Goal: Complete application form

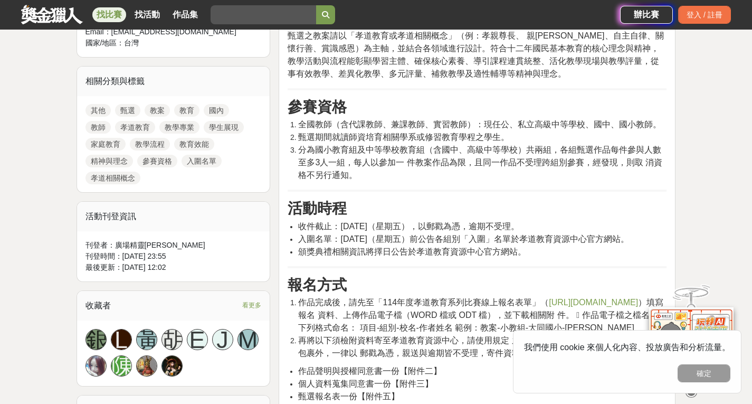
scroll to position [475, 0]
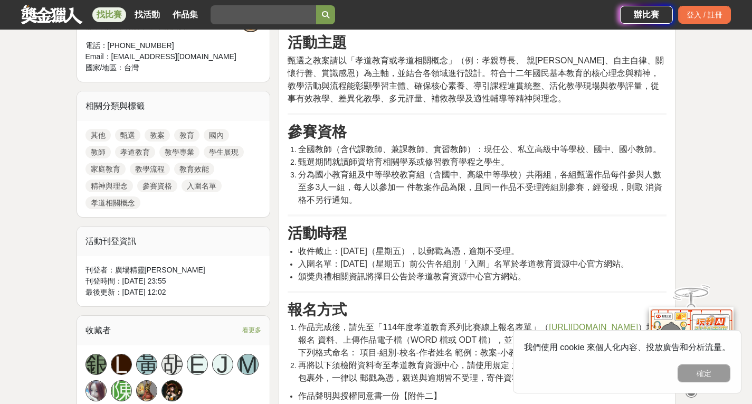
click at [549, 331] on span "[URL][DOMAIN_NAME]" at bounding box center [593, 326] width 89 height 9
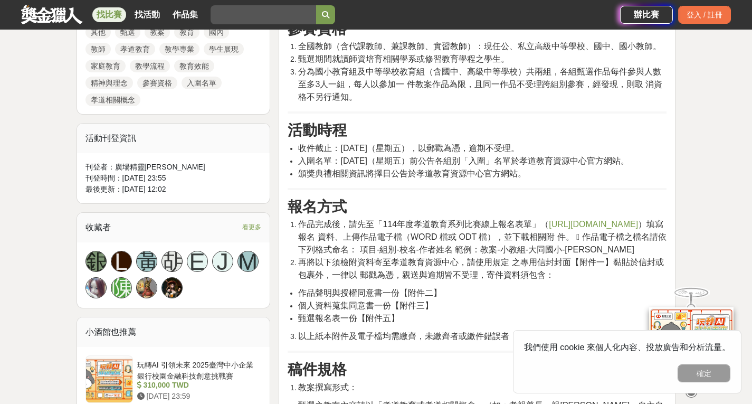
scroll to position [580, 0]
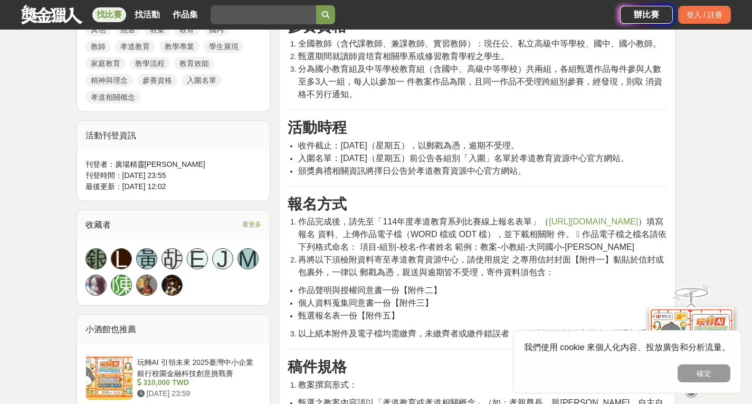
click at [549, 226] on span "[URL][DOMAIN_NAME]" at bounding box center [593, 221] width 89 height 9
drag, startPoint x: 306, startPoint y: 233, endPoint x: 461, endPoint y: 237, distance: 155.2
click at [461, 237] on li "作品完成後，請先至「114年度孝道教育系列比賽線上報名表單」（ [URL][DOMAIN_NAME] ）填寫報名 資料、上傳作品電子檔（WORD 檔或 ODT…" at bounding box center [482, 234] width 368 height 38
copy span "[URL][DOMAIN_NAME]"
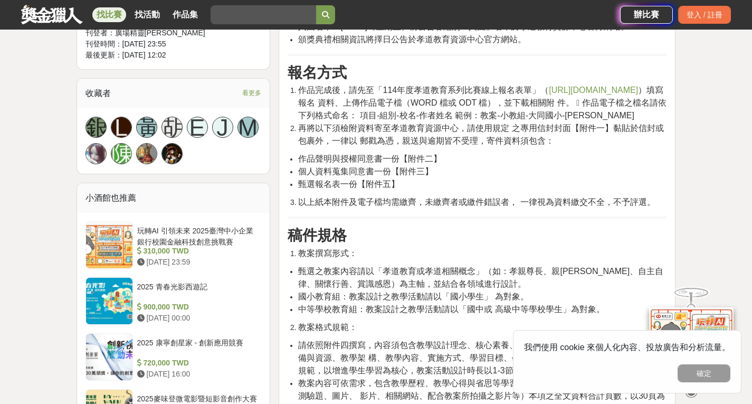
scroll to position [686, 0]
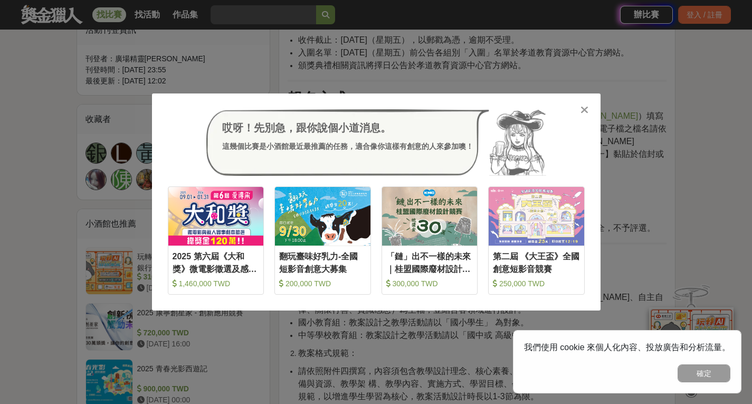
click at [576, 112] on div "哎呀！先別急，跟你說個小道消息。 這幾個比賽是小酒館最近最推薦的任務，適合像你這樣有創意的人來參加噢！" at bounding box center [376, 142] width 417 height 66
click at [581, 112] on icon at bounding box center [584, 109] width 8 height 11
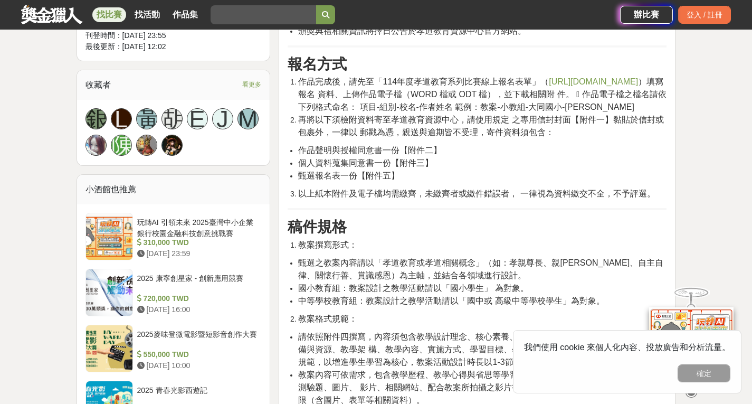
scroll to position [739, 0]
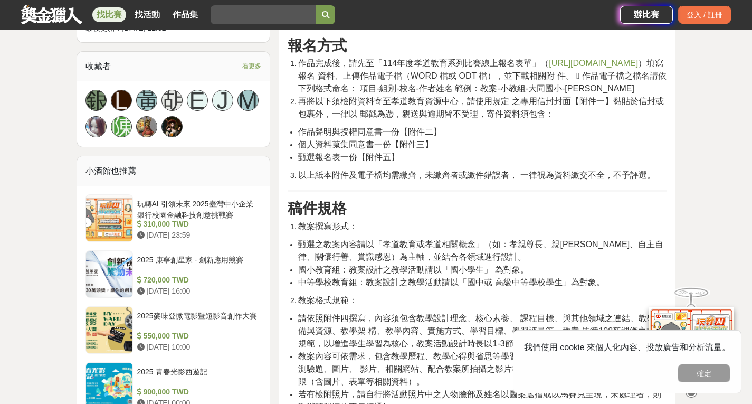
click at [447, 274] on span "國小教育組：教案設計之教學活動請以「國小學生」 為對象。" at bounding box center [413, 269] width 230 height 9
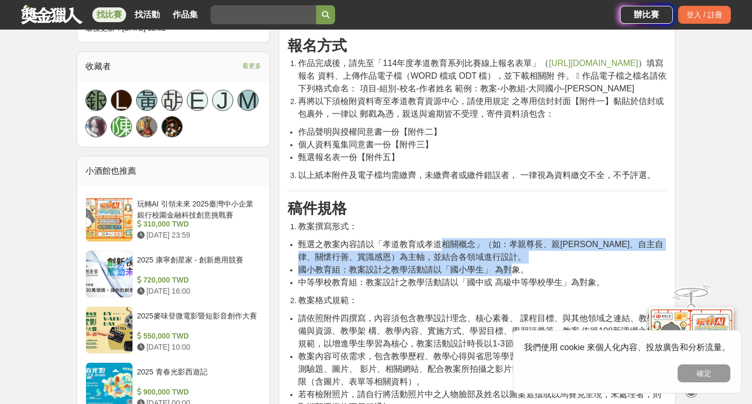
drag, startPoint x: 441, startPoint y: 260, endPoint x: 511, endPoint y: 288, distance: 75.5
click at [511, 288] on ul "甄選之教案內容請以「孝道教育或孝道相關概念」（如：孝親尊長、親[PERSON_NAME]、自主自律、關懷行善、賞識感恩）為主軸，並結合各領域進行設計。 國小教…" at bounding box center [477, 263] width 379 height 51
click at [512, 274] on span "國小教育組：教案設計之教學活動請以「國小學生」 為對象。" at bounding box center [413, 269] width 230 height 9
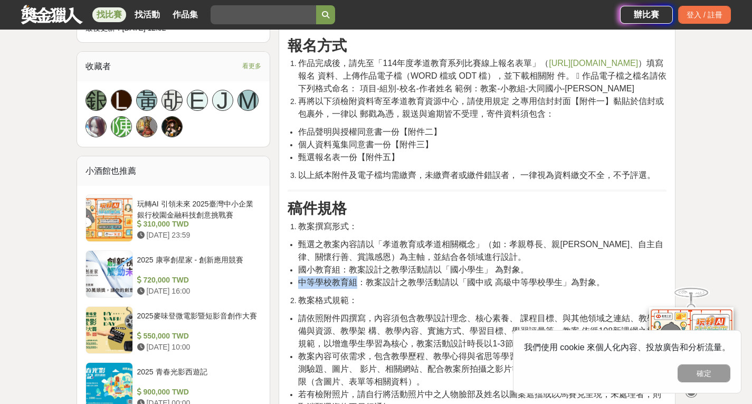
drag, startPoint x: 302, startPoint y: 296, endPoint x: 355, endPoint y: 295, distance: 52.8
click at [355, 286] on span "中等學校教育組：教案設計之教學活動請以「國中或 高級中等學校學生」為對象。" at bounding box center [451, 281] width 306 height 9
copy span "中等學校教育組"
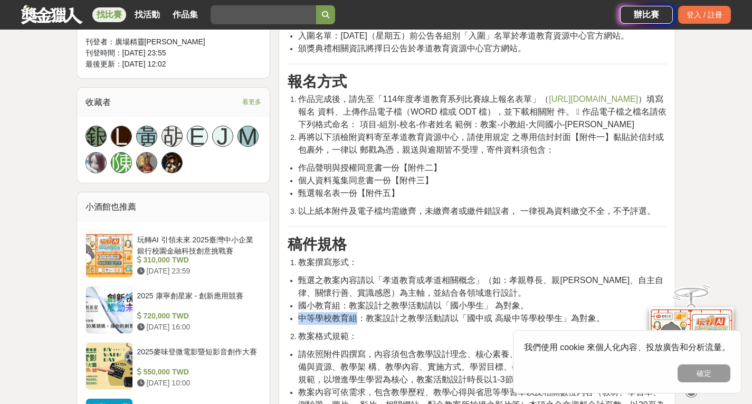
scroll to position [686, 0]
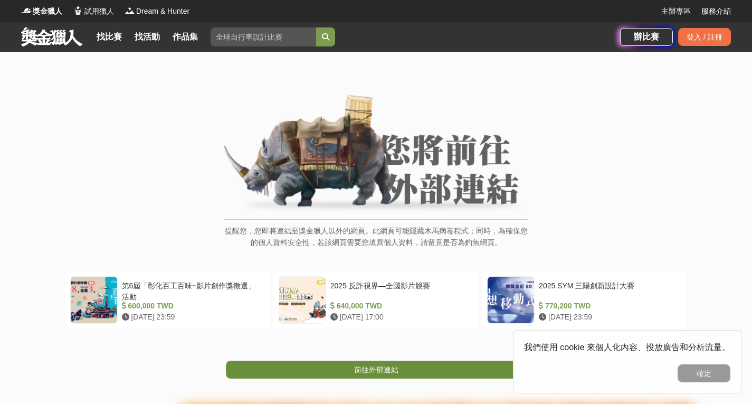
click at [393, 371] on span "前往外部連結" at bounding box center [376, 369] width 44 height 8
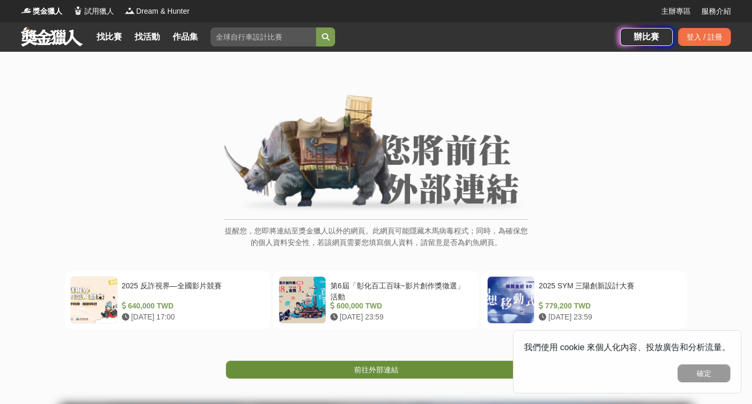
click at [397, 371] on span "前往外部連結" at bounding box center [376, 369] width 44 height 8
